Goal: Register for event/course

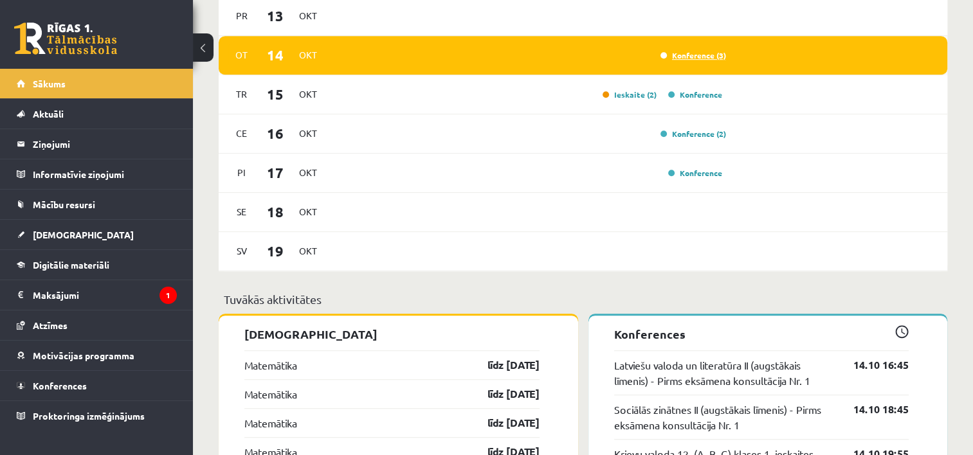
scroll to position [766, 0]
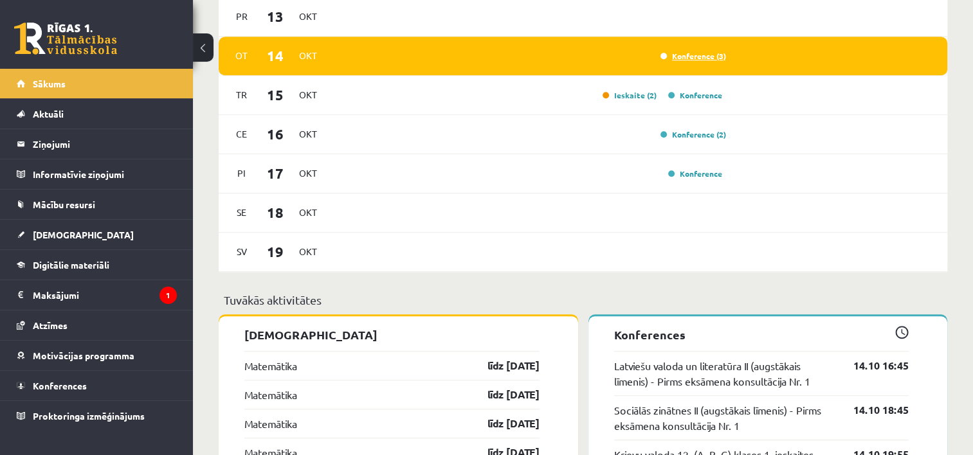
click at [690, 53] on link "Konference (3)" at bounding box center [694, 56] width 66 height 10
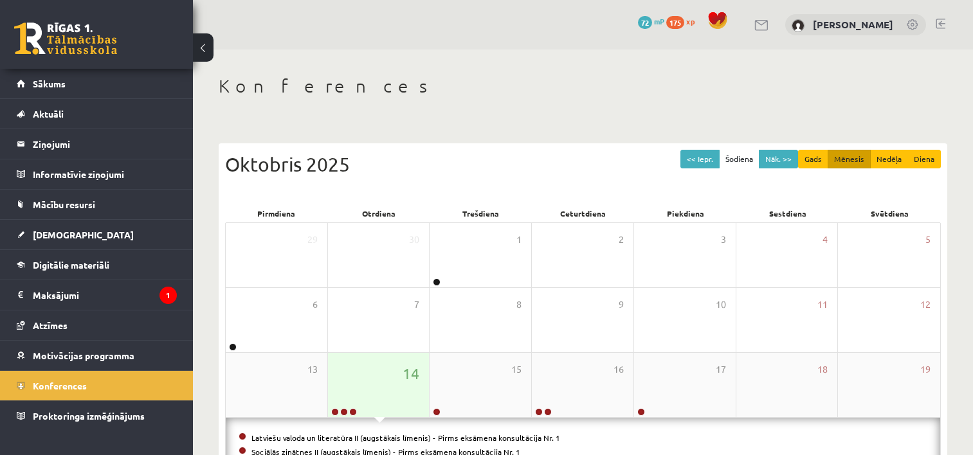
scroll to position [35, 0]
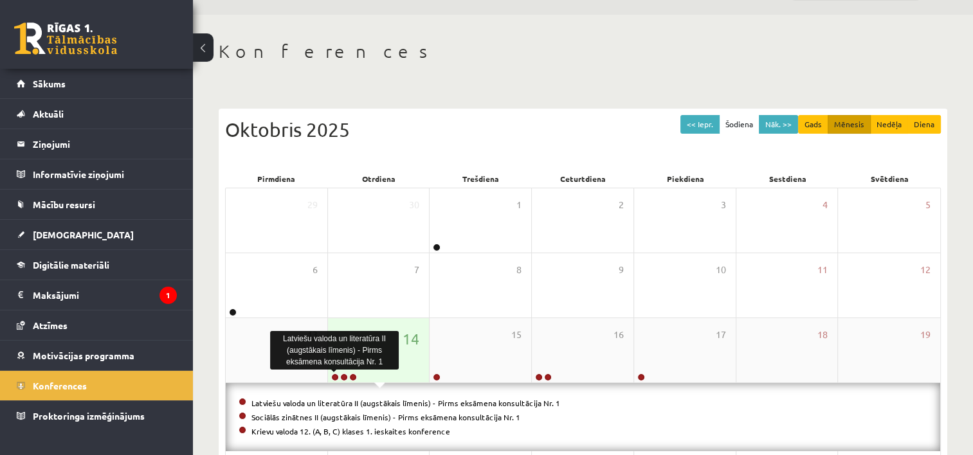
click at [332, 376] on link at bounding box center [335, 378] width 8 height 8
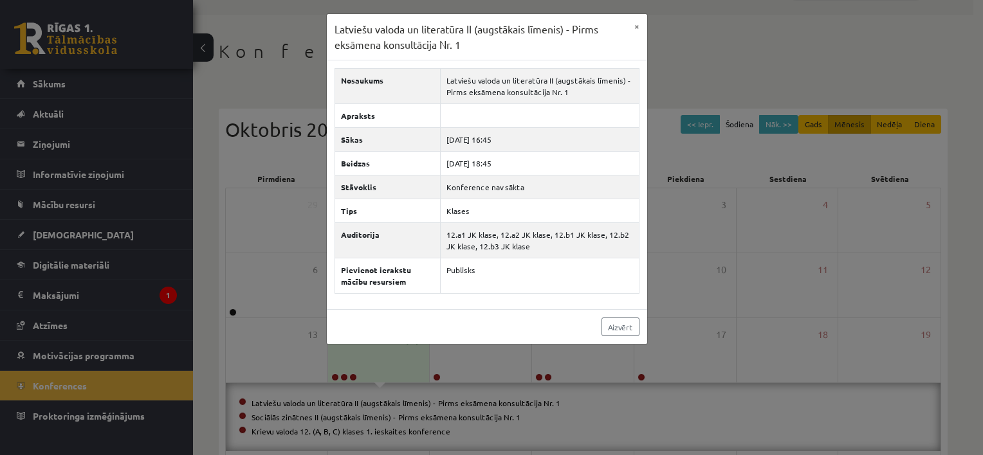
click at [387, 371] on div "Latviešu valoda un literatūra II (augstākais līmenis) - Pirms eksāmena konsultā…" at bounding box center [334, 350] width 129 height 45
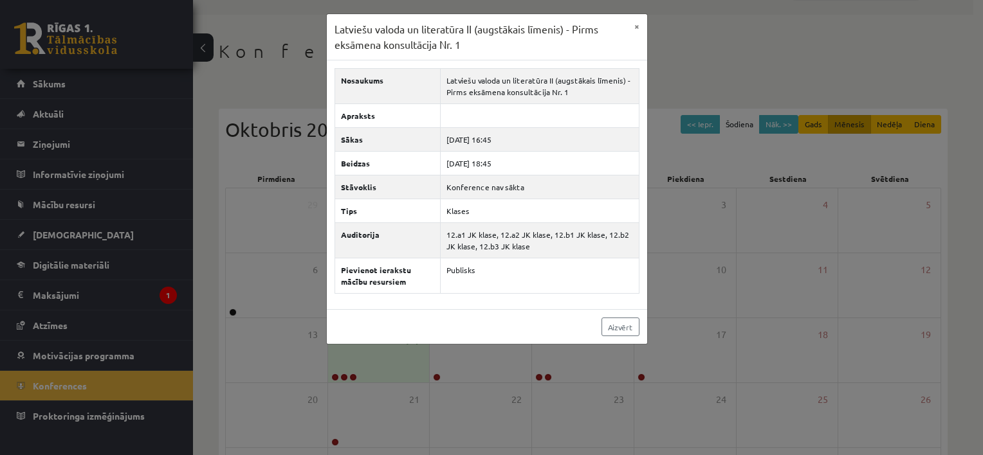
click at [341, 377] on div "Latviešu valoda un literatūra II (augstākais līmenis) - Pirms eksāmena konsultā…" at bounding box center [491, 227] width 983 height 455
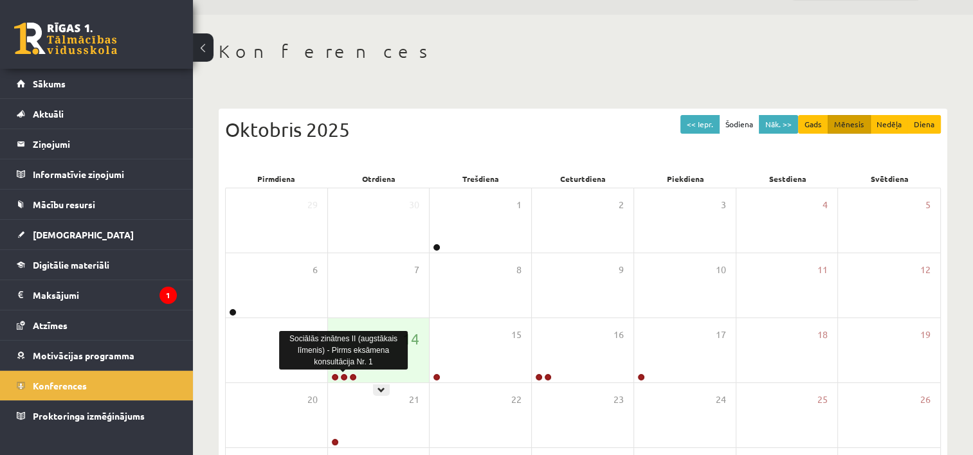
click at [341, 377] on link at bounding box center [344, 378] width 8 height 8
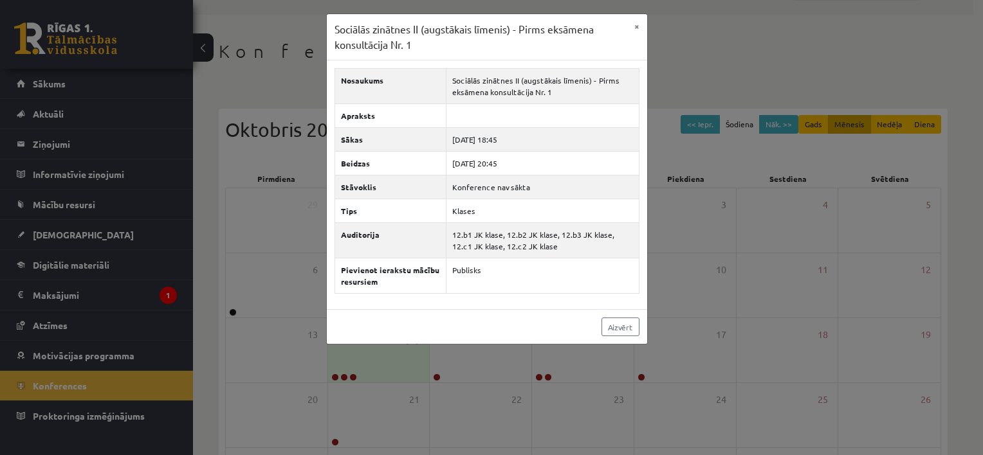
click at [341, 377] on div "Sociālās zinātnes II (augstākais līmenis) - Pirms eksāmena konsultācija Nr. 1 ×…" at bounding box center [491, 227] width 983 height 455
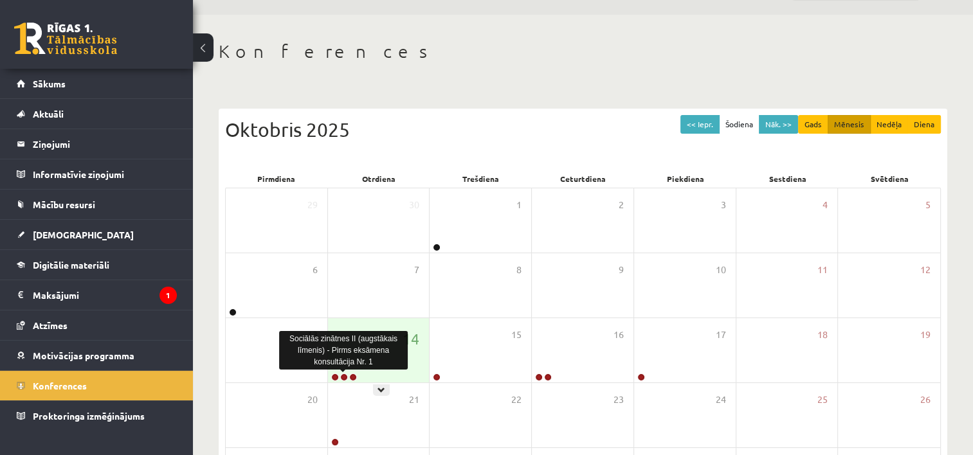
click at [341, 377] on link at bounding box center [344, 378] width 8 height 8
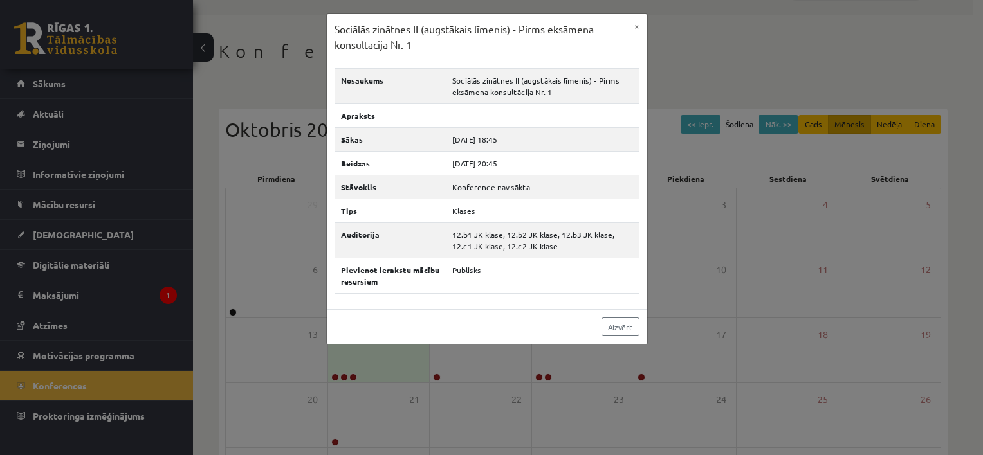
click at [594, 359] on div "Sociālās zinātnes II (augstākais līmenis) - Pirms eksāmena konsultācija Nr. 1 ×…" at bounding box center [491, 227] width 983 height 455
